Goal: Transaction & Acquisition: Download file/media

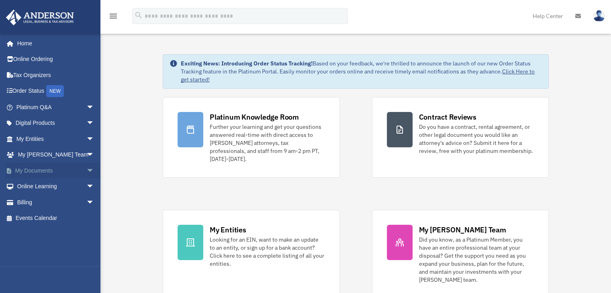
click at [53, 166] on link "My Documents arrow_drop_down" at bounding box center [56, 171] width 101 height 16
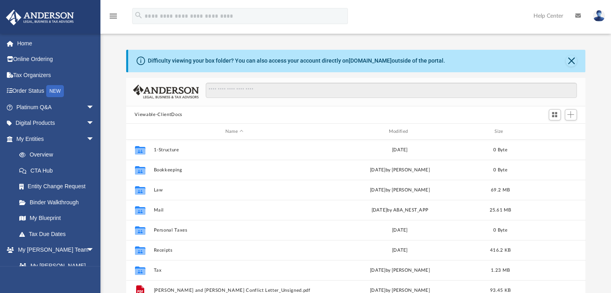
scroll to position [176, 453]
click at [224, 93] on input "Search files and folders" at bounding box center [391, 90] width 371 height 15
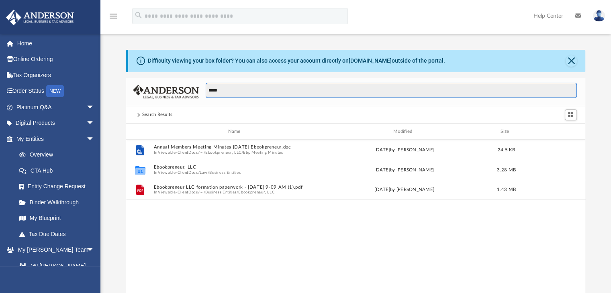
type input "*****"
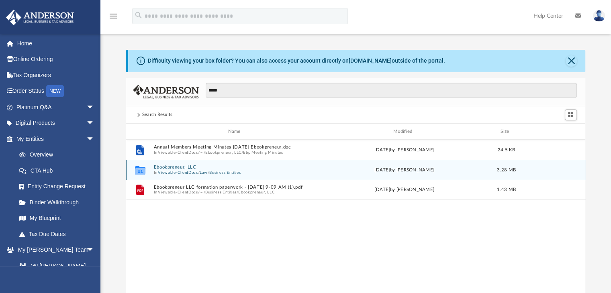
click at [188, 169] on button "Ebookpreneur, LLC" at bounding box center [235, 167] width 165 height 5
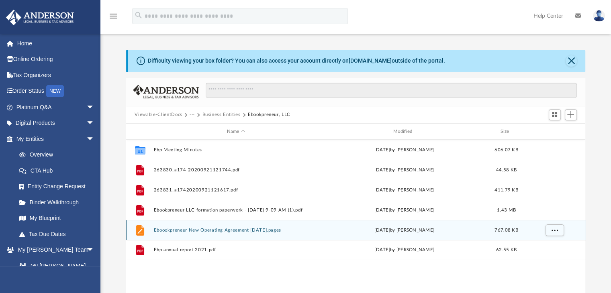
click at [180, 232] on button "Eboookpreneur New Operating Agreement [DATE].pages" at bounding box center [235, 230] width 165 height 5
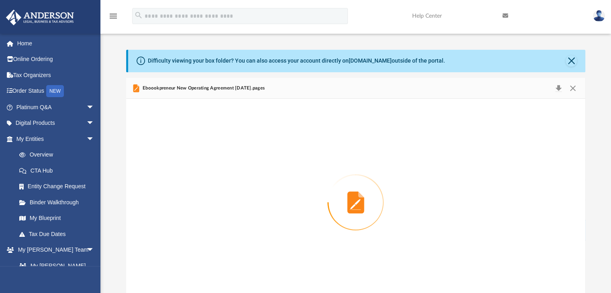
scroll to position [13, 0]
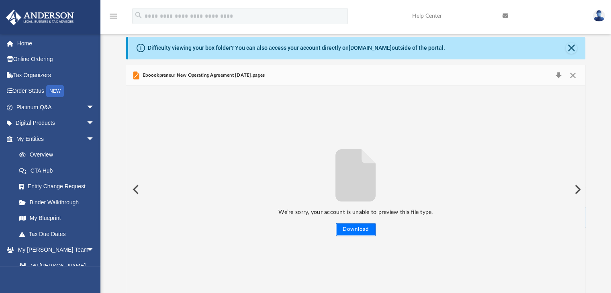
click at [359, 231] on button "Download" at bounding box center [356, 229] width 40 height 13
click at [570, 47] on button "Close" at bounding box center [570, 48] width 11 height 11
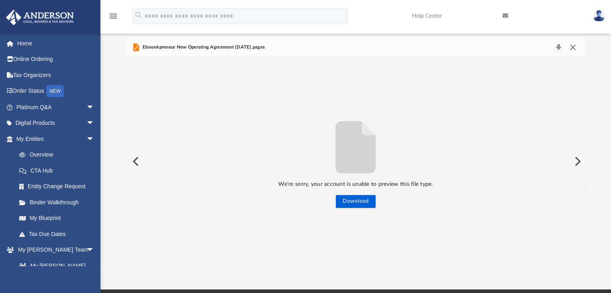
click at [575, 48] on button "Close" at bounding box center [572, 47] width 14 height 11
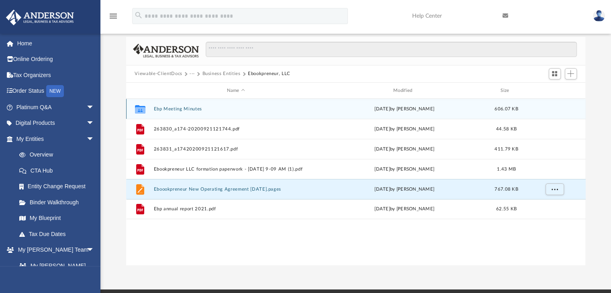
click at [192, 108] on button "Ebp Meeting Minutes" at bounding box center [235, 108] width 165 height 5
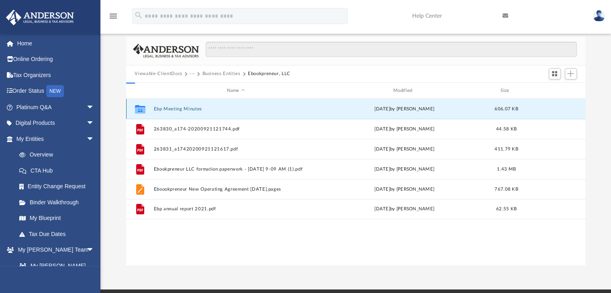
click at [192, 108] on button "Ebp Meeting Minutes" at bounding box center [235, 108] width 165 height 5
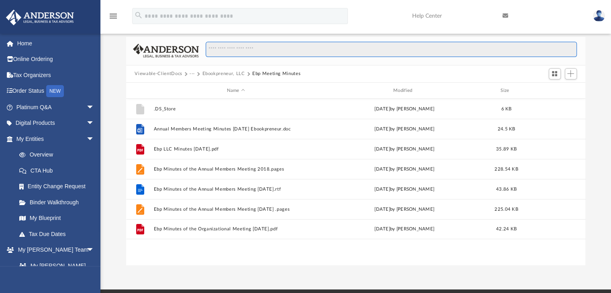
click at [236, 48] on input "Search files and folders" at bounding box center [391, 49] width 371 height 15
click at [169, 74] on button "Viewable-ClientDocs" at bounding box center [158, 73] width 47 height 7
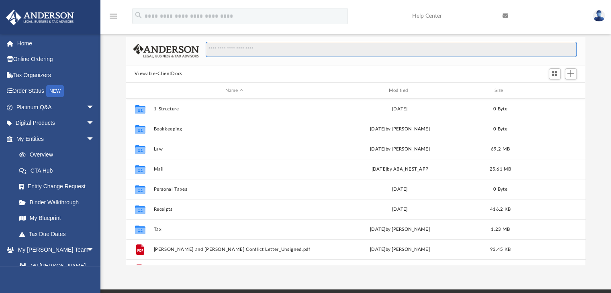
click at [254, 47] on input "Search files and folders" at bounding box center [391, 49] width 371 height 15
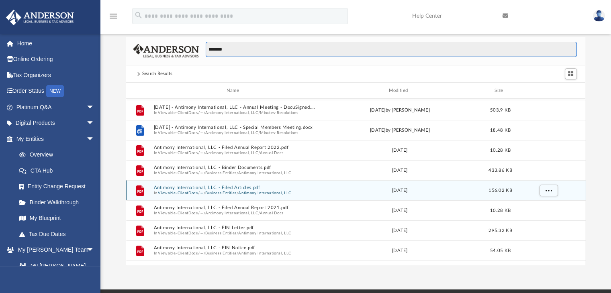
scroll to position [120, 0]
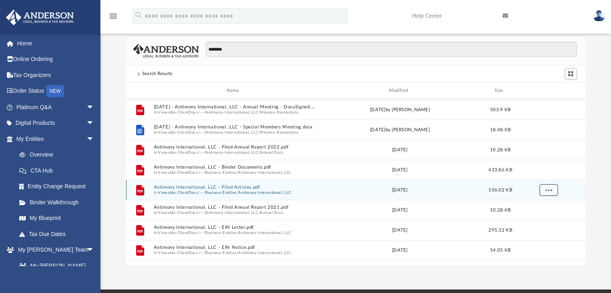
click at [545, 192] on span "More options" at bounding box center [548, 190] width 6 height 4
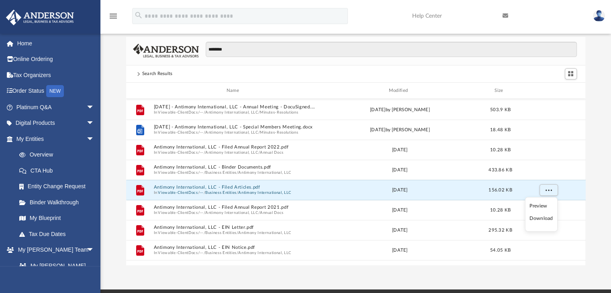
click at [541, 217] on li "Download" at bounding box center [540, 218] width 23 height 8
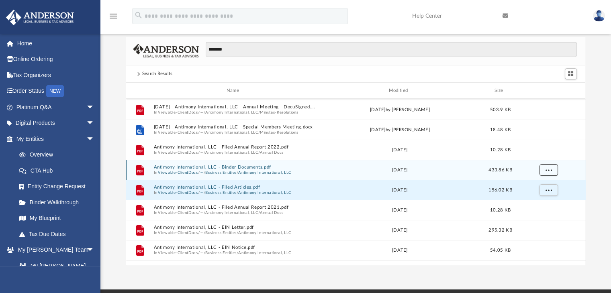
click at [551, 172] on button "More options" at bounding box center [548, 170] width 18 height 12
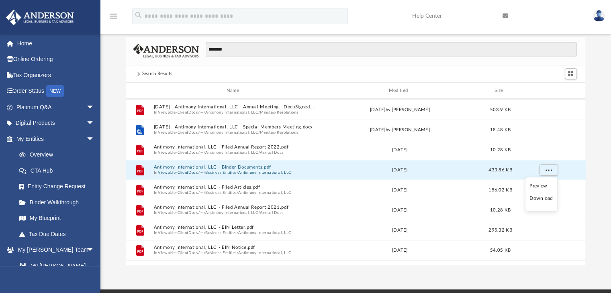
click at [545, 198] on li "Download" at bounding box center [540, 198] width 23 height 8
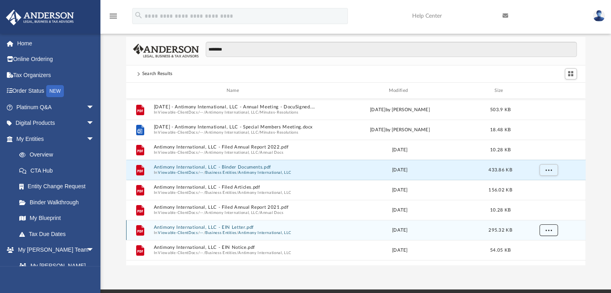
click at [553, 228] on button "More options" at bounding box center [548, 231] width 18 height 12
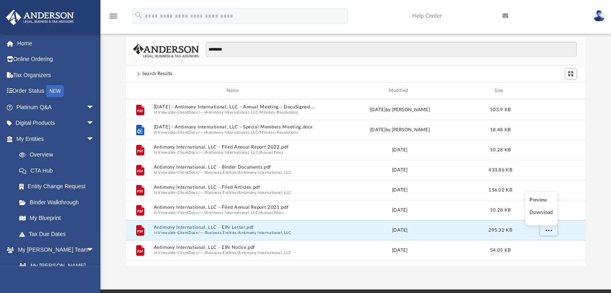
click at [536, 214] on li "Download" at bounding box center [540, 213] width 23 height 8
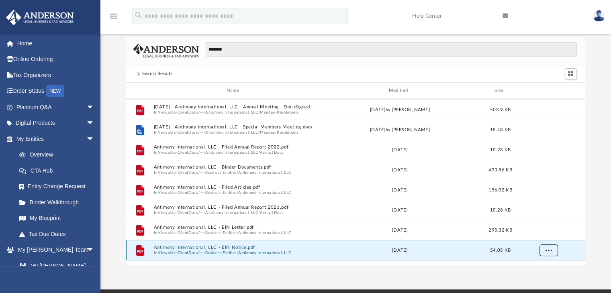
click at [551, 249] on span "More options" at bounding box center [548, 250] width 6 height 4
click at [542, 233] on li "Download" at bounding box center [540, 233] width 23 height 8
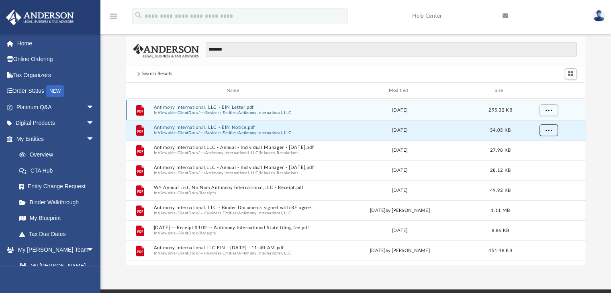
scroll to position [240, 0]
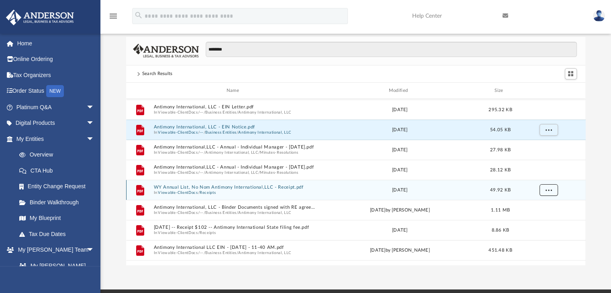
click at [552, 192] on button "More options" at bounding box center [548, 190] width 18 height 12
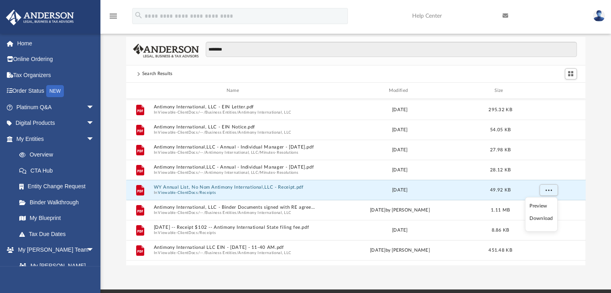
click at [545, 219] on li "Download" at bounding box center [540, 218] width 23 height 8
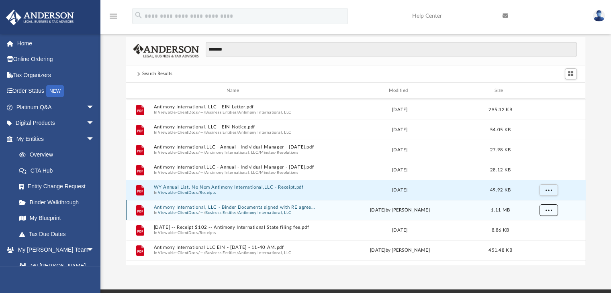
click at [551, 213] on button "More options" at bounding box center [548, 210] width 18 height 12
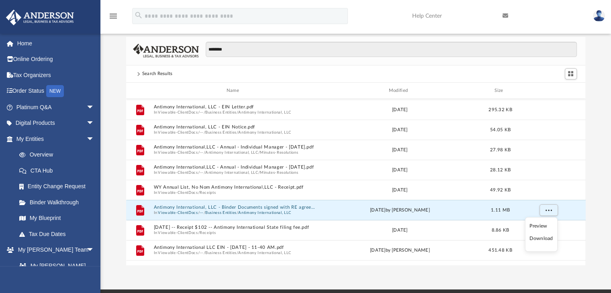
click at [547, 240] on li "Download" at bounding box center [540, 239] width 23 height 8
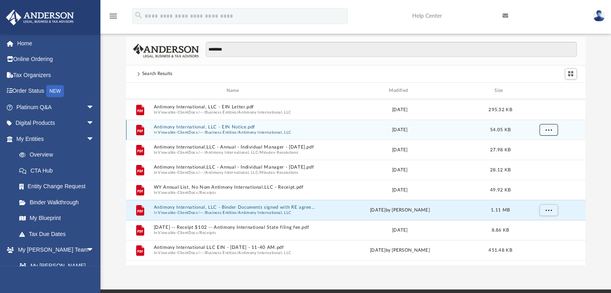
click at [552, 128] on button "More options" at bounding box center [548, 130] width 18 height 12
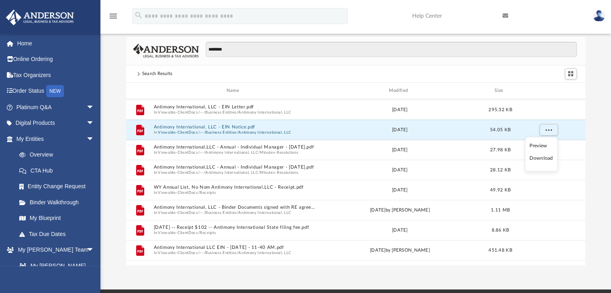
click at [544, 159] on li "Download" at bounding box center [540, 158] width 23 height 8
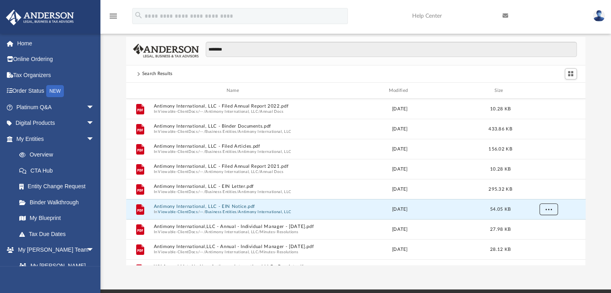
scroll to position [160, 0]
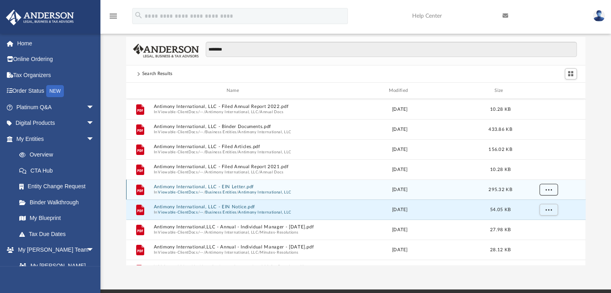
click at [549, 188] on span "More options" at bounding box center [548, 190] width 6 height 4
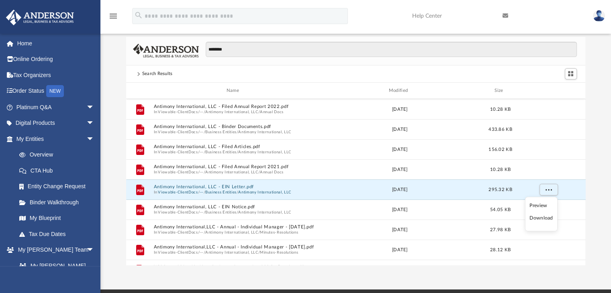
click at [541, 219] on li "Download" at bounding box center [540, 218] width 23 height 8
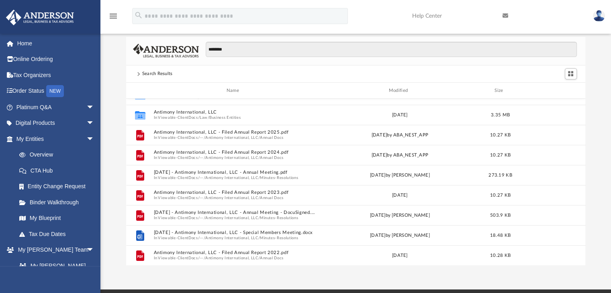
scroll to position [0, 0]
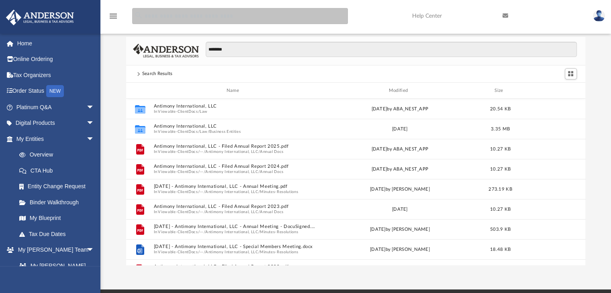
click at [190, 12] on input "search" at bounding box center [240, 16] width 216 height 16
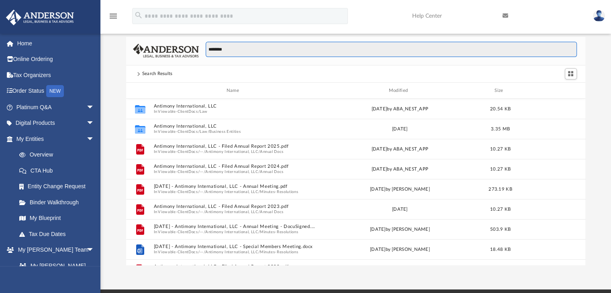
click at [244, 50] on input "********" at bounding box center [391, 49] width 371 height 15
drag, startPoint x: 244, startPoint y: 50, endPoint x: 200, endPoint y: 48, distance: 44.2
click at [200, 48] on div "********" at bounding box center [388, 53] width 378 height 23
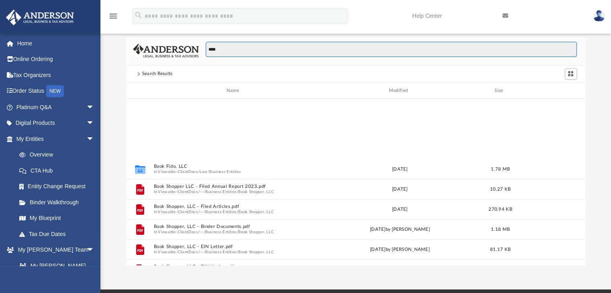
scroll to position [95, 0]
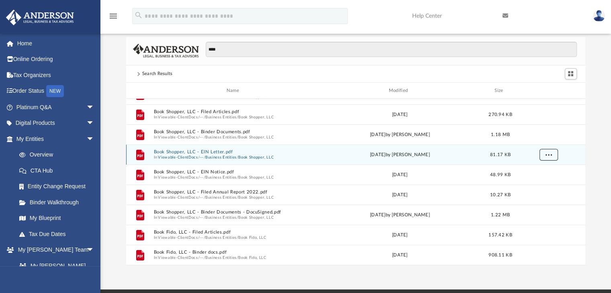
click at [553, 155] on button "More options" at bounding box center [548, 155] width 18 height 12
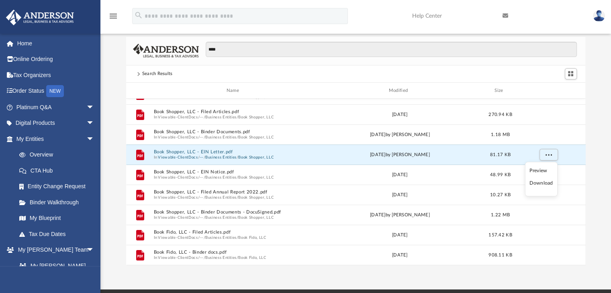
click at [545, 184] on li "Download" at bounding box center [540, 184] width 23 height 8
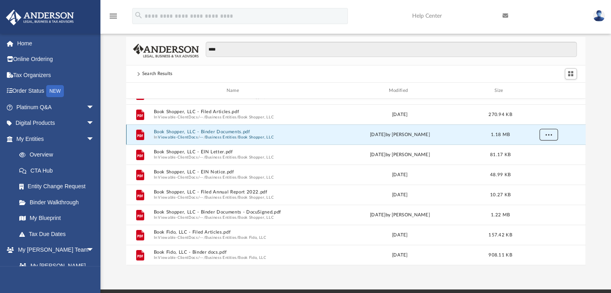
click at [546, 133] on span "More options" at bounding box center [548, 135] width 6 height 4
click at [608, 126] on div "Difficulty viewing your box folder? You can also access your account directly o…" at bounding box center [355, 151] width 510 height 229
click at [551, 135] on span "More options" at bounding box center [548, 135] width 6 height 4
click at [543, 164] on li "Download" at bounding box center [540, 163] width 23 height 8
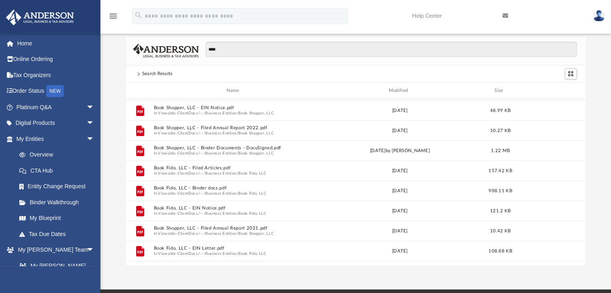
scroll to position [159, 0]
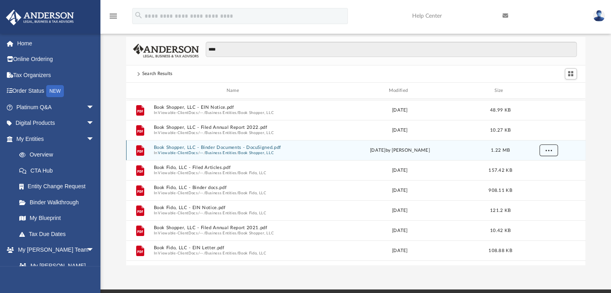
click at [550, 151] on span "More options" at bounding box center [548, 150] width 6 height 4
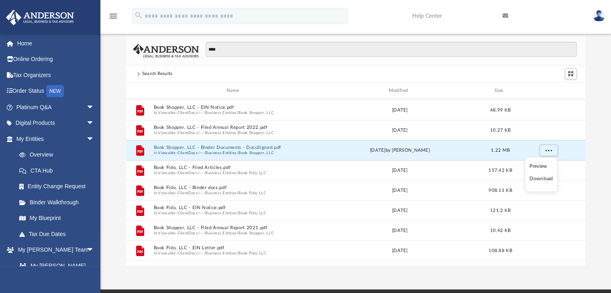
click at [546, 179] on li "Download" at bounding box center [540, 179] width 23 height 8
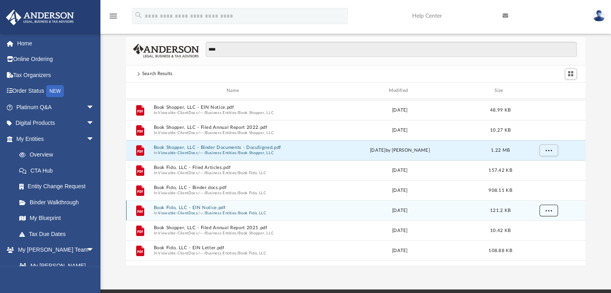
click at [543, 212] on button "More options" at bounding box center [548, 211] width 18 height 12
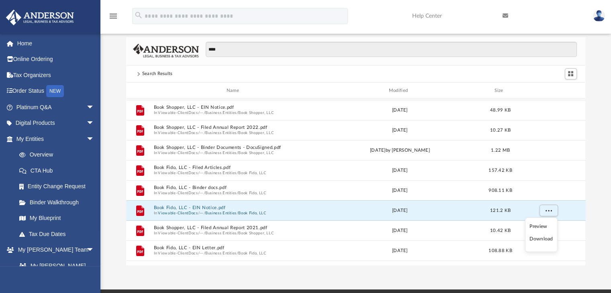
click at [540, 241] on li "Download" at bounding box center [540, 239] width 23 height 8
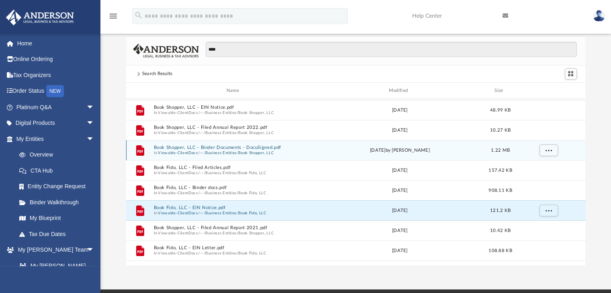
click at [575, 152] on div "grid" at bounding box center [548, 150] width 56 height 15
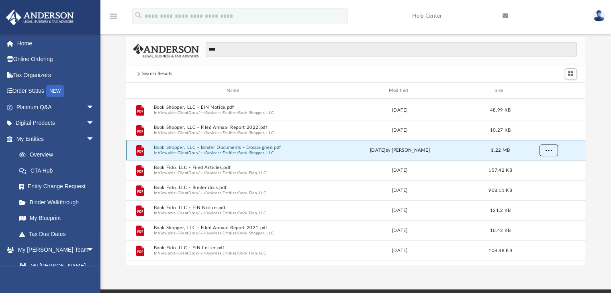
click at [550, 151] on span "More options" at bounding box center [548, 150] width 6 height 4
click at [543, 180] on li "Download" at bounding box center [540, 179] width 23 height 8
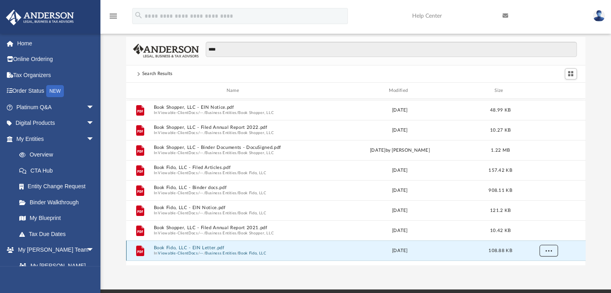
click at [548, 249] on span "More options" at bounding box center [548, 251] width 6 height 4
click at [540, 233] on li "Download" at bounding box center [540, 233] width 23 height 8
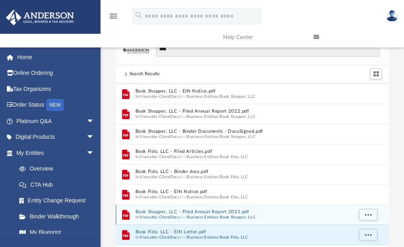
scroll to position [160, 0]
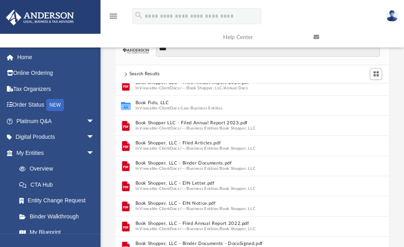
click at [294, 145] on div "Collaborated Folder Book Shopper, LLC In Viewable-ClientDocs / Law Collaborated…" at bounding box center [252, 174] width 273 height 182
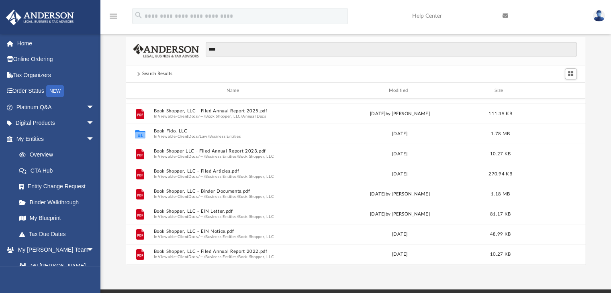
scroll to position [35, 0]
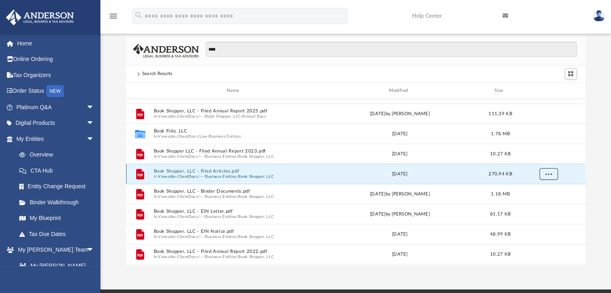
click at [549, 174] on span "More options" at bounding box center [548, 174] width 6 height 4
click at [541, 204] on li "Download" at bounding box center [540, 203] width 23 height 8
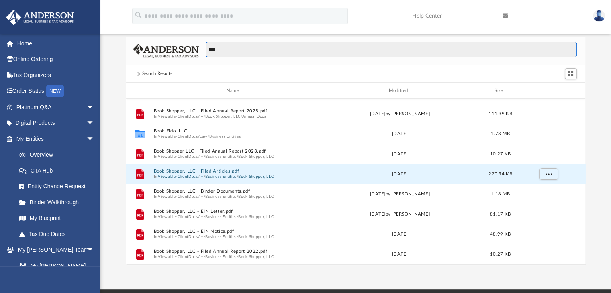
drag, startPoint x: 222, startPoint y: 47, endPoint x: 194, endPoint y: 46, distance: 28.2
click at [194, 46] on div "****" at bounding box center [355, 51] width 459 height 29
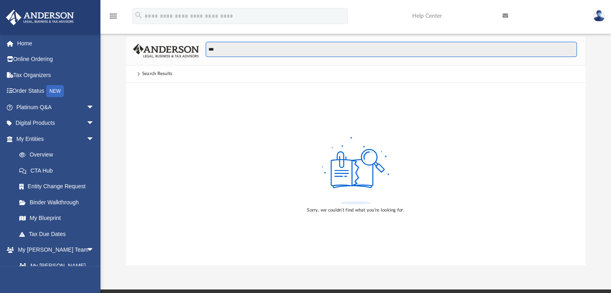
click at [222, 46] on input "***" at bounding box center [391, 49] width 371 height 15
drag, startPoint x: 219, startPoint y: 47, endPoint x: 171, endPoint y: 45, distance: 47.5
click at [171, 45] on div "***" at bounding box center [355, 51] width 459 height 29
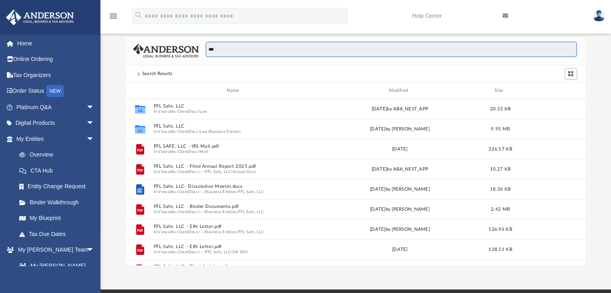
scroll to position [176, 453]
type input "***"
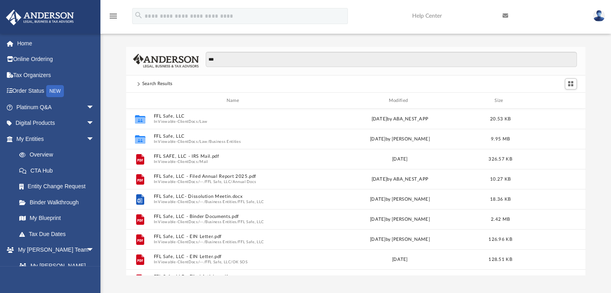
scroll to position [0, 0]
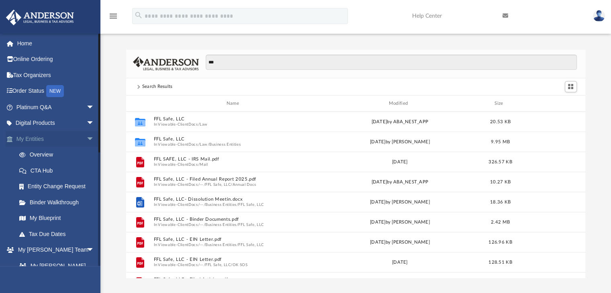
click at [27, 137] on link "My Entities arrow_drop_down" at bounding box center [56, 139] width 101 height 16
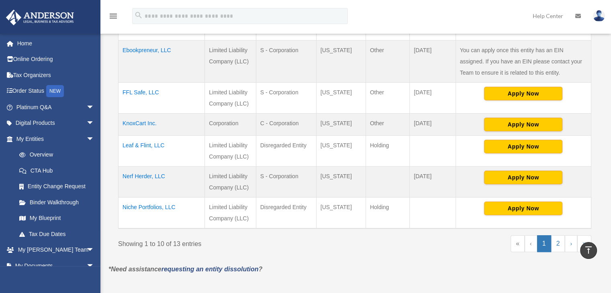
scroll to position [321, 0]
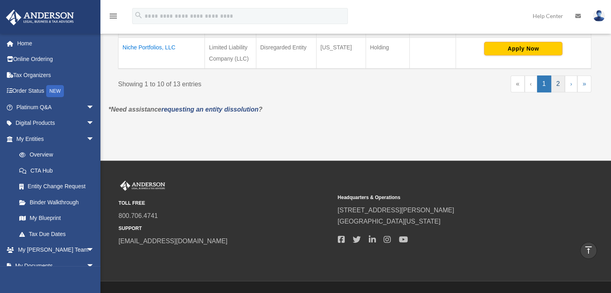
click at [559, 83] on link "2" at bounding box center [558, 84] width 14 height 17
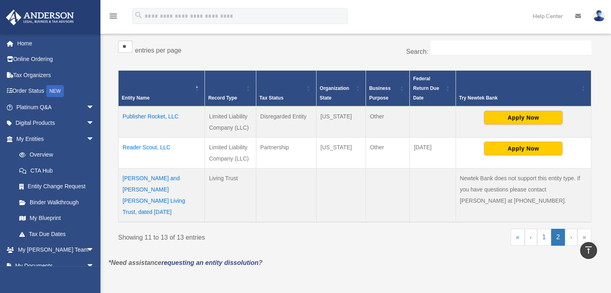
scroll to position [131, 0]
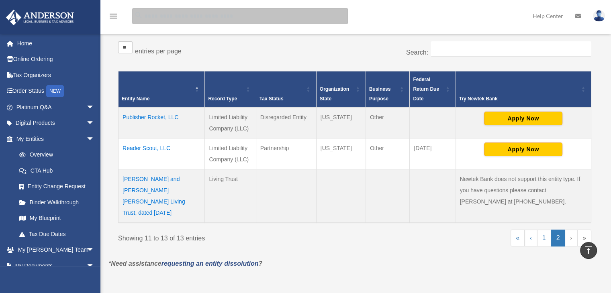
click at [155, 16] on input "search" at bounding box center [240, 16] width 216 height 16
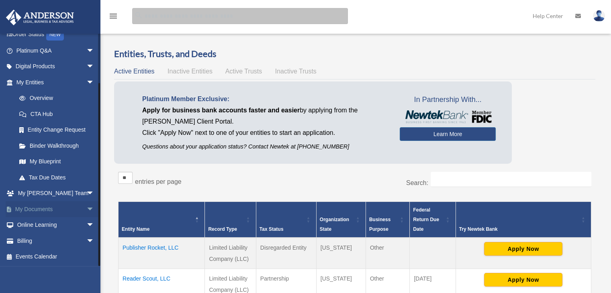
scroll to position [0, 0]
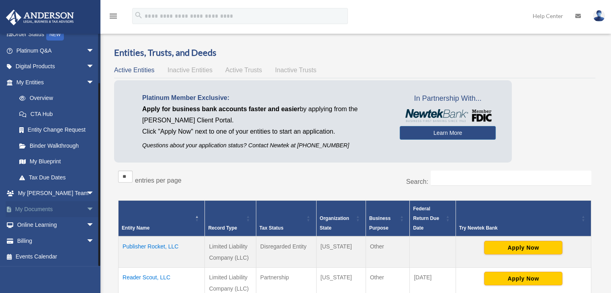
click at [49, 204] on link "My Documents arrow_drop_down" at bounding box center [56, 209] width 101 height 16
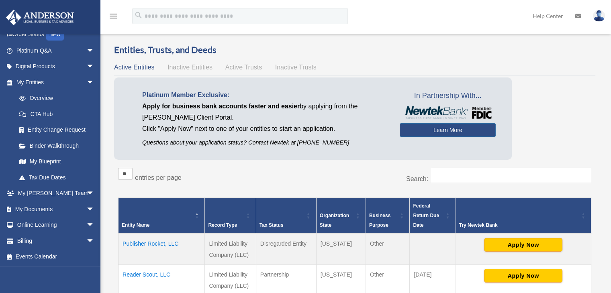
scroll to position [4, 0]
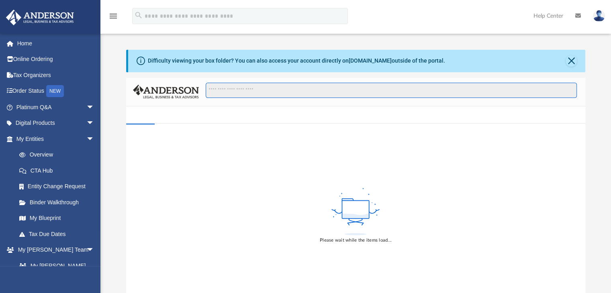
click at [219, 88] on input "Search files and folders" at bounding box center [391, 90] width 371 height 15
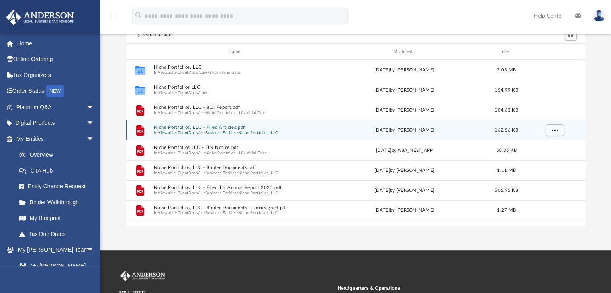
scroll to position [80, 0]
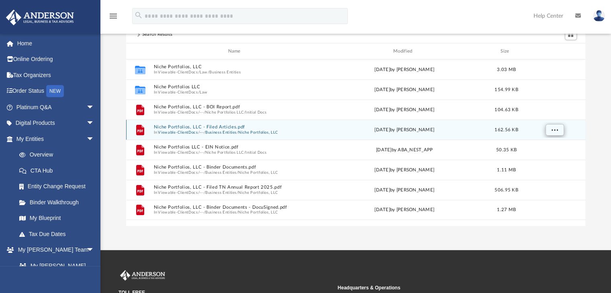
type input "*****"
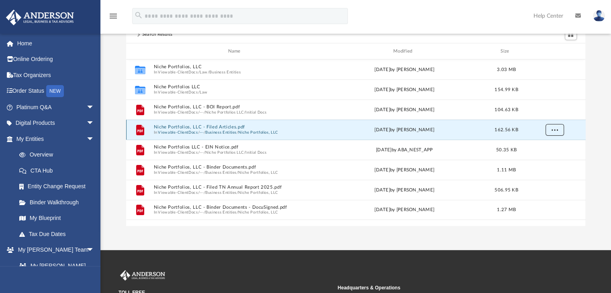
click at [560, 131] on button "More options" at bounding box center [554, 130] width 18 height 12
click at [545, 158] on li "Download" at bounding box center [546, 159] width 23 height 8
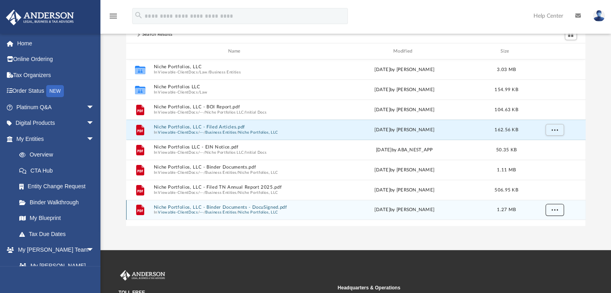
click at [556, 211] on span "More options" at bounding box center [554, 210] width 6 height 4
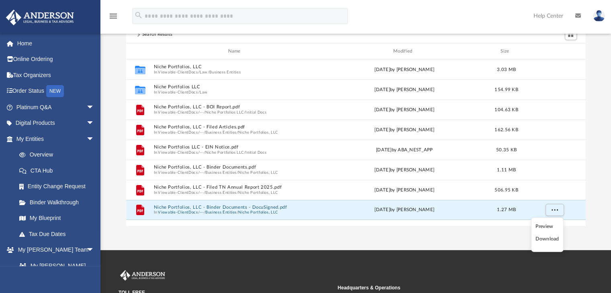
click at [547, 238] on li "Download" at bounding box center [546, 239] width 23 height 8
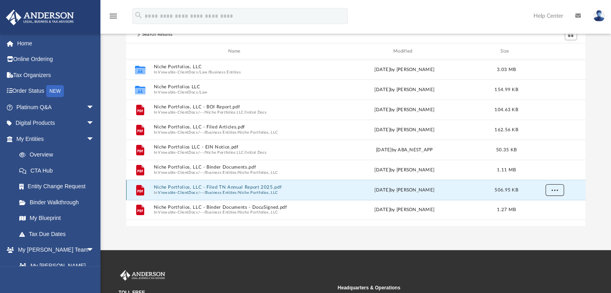
click at [559, 193] on button "More options" at bounding box center [554, 190] width 18 height 12
click at [550, 219] on li "Download" at bounding box center [546, 219] width 23 height 8
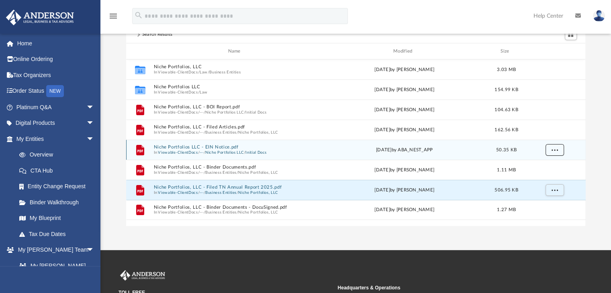
click at [553, 150] on span "More options" at bounding box center [554, 150] width 6 height 4
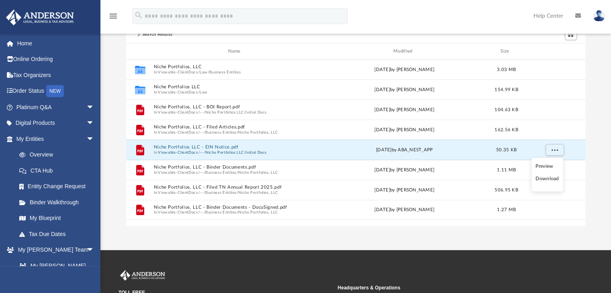
click at [548, 178] on li "Download" at bounding box center [546, 179] width 23 height 8
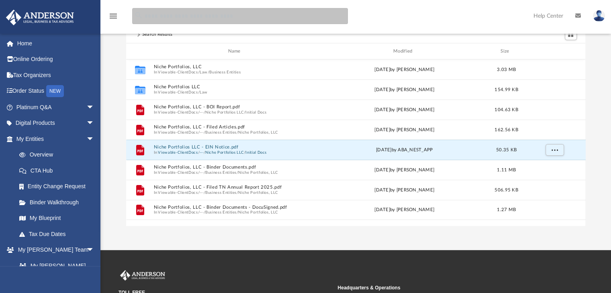
click at [184, 16] on input "search" at bounding box center [240, 16] width 216 height 16
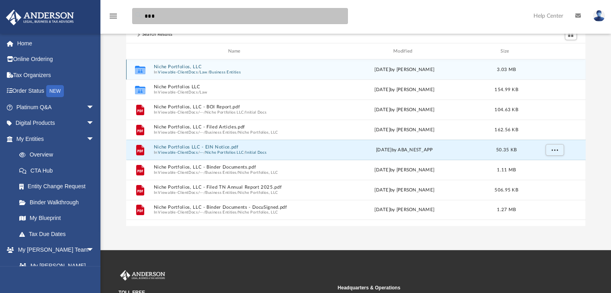
type input "***"
